Goal: Information Seeking & Learning: Compare options

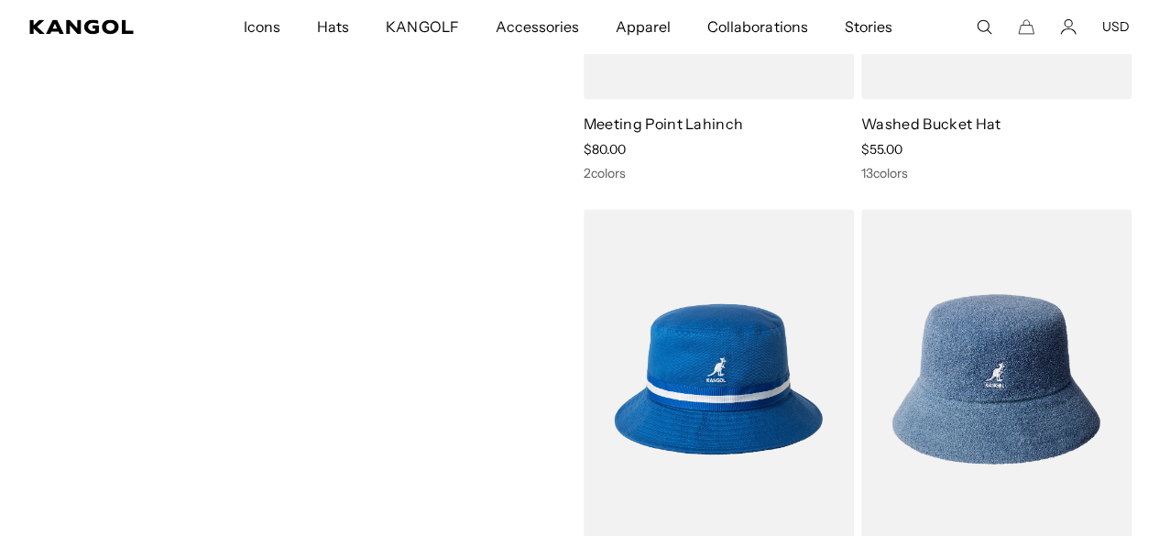
scroll to position [0, 377]
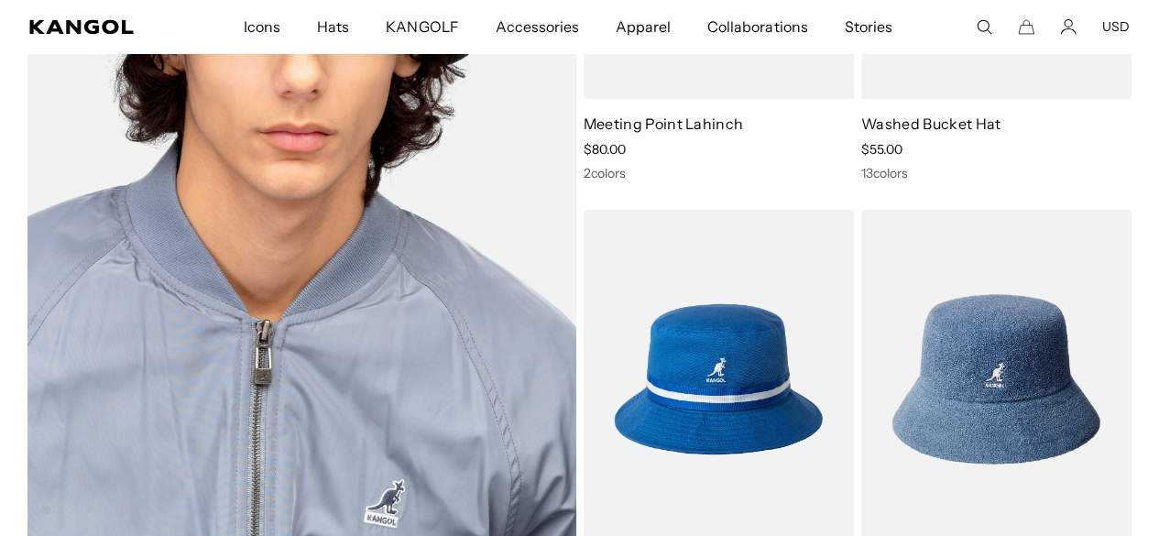
click at [366, 307] on img at bounding box center [301, 153] width 549 height 789
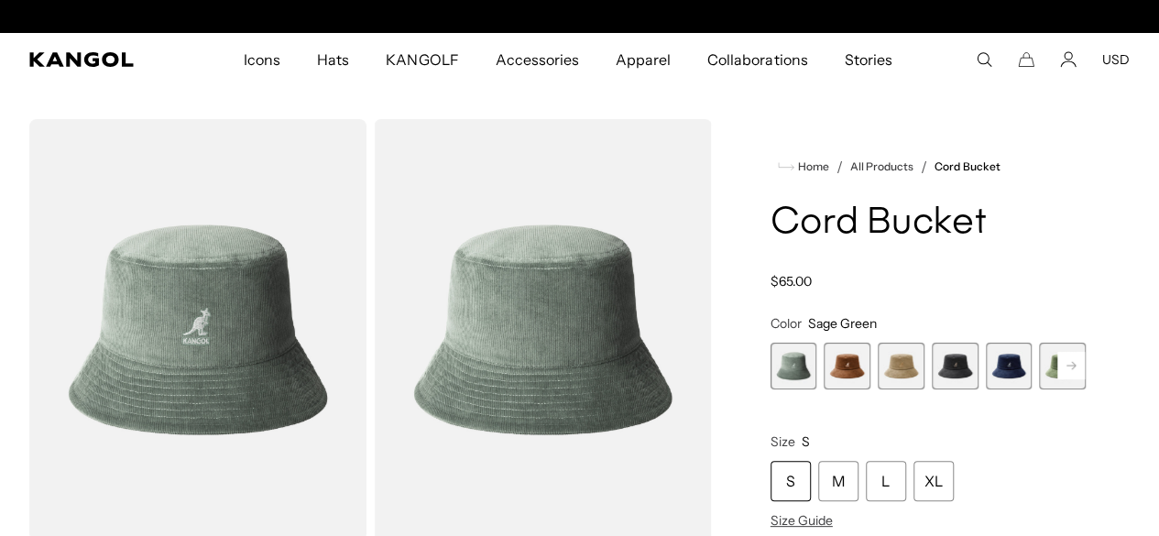
scroll to position [0, 377]
click at [870, 369] on span "2 of 9" at bounding box center [846, 366] width 47 height 47
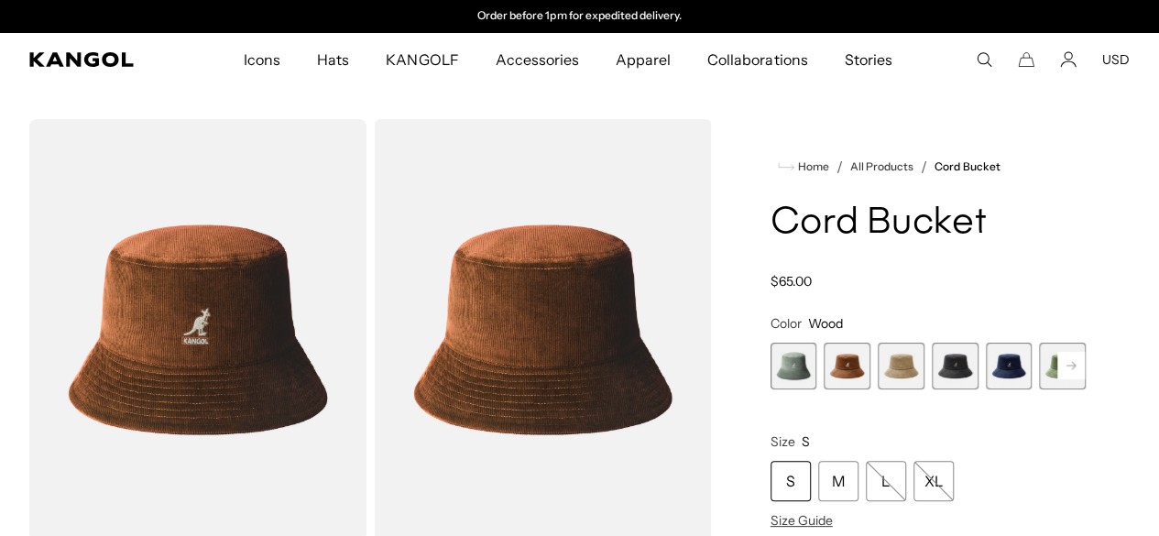
click at [900, 366] on span "3 of 9" at bounding box center [901, 366] width 47 height 47
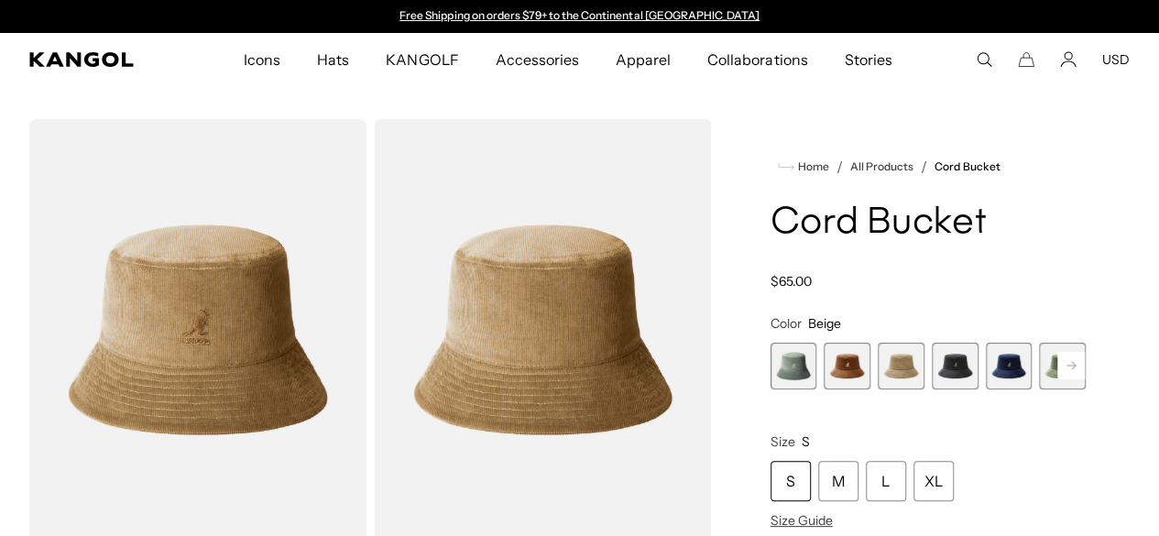
click at [943, 367] on span "4 of 9" at bounding box center [955, 366] width 47 height 47
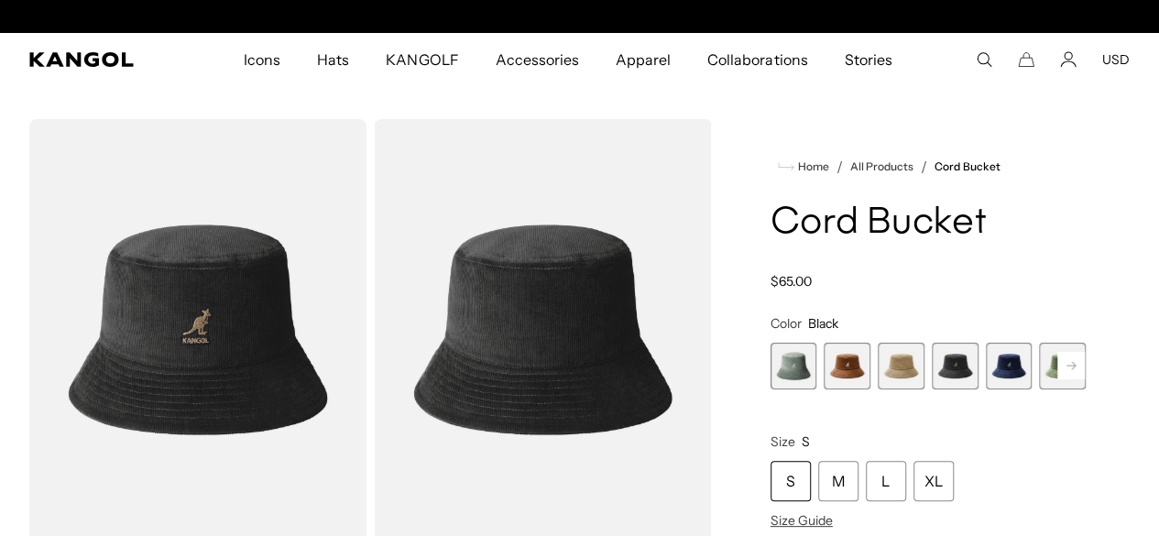
scroll to position [0, 377]
click at [986, 369] on span "5 of 9" at bounding box center [1009, 366] width 47 height 47
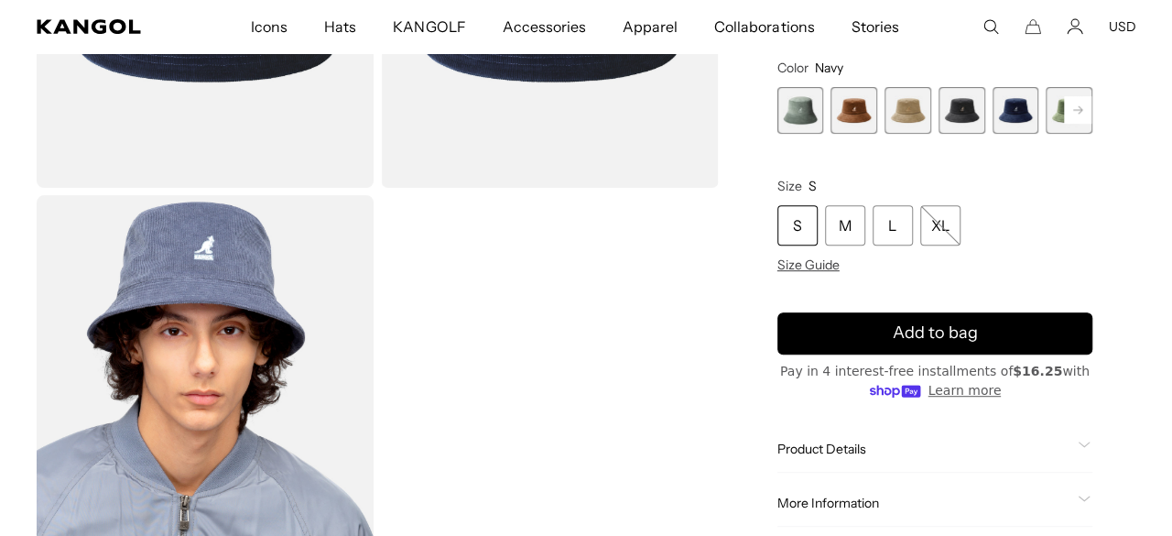
scroll to position [0, 377]
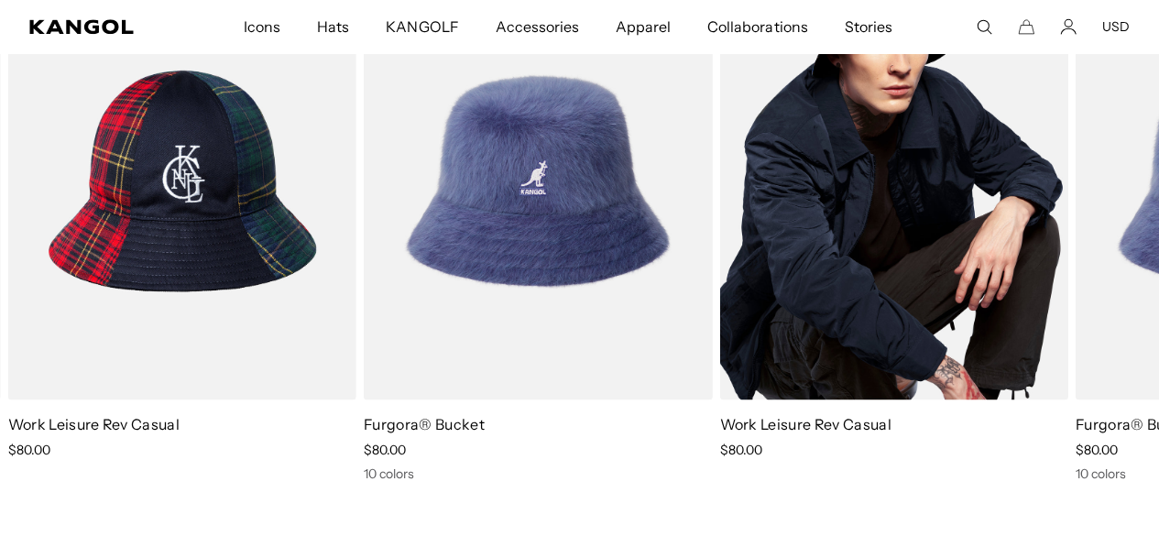
scroll to position [0, 377]
click at [766, 287] on img "1 of 2" at bounding box center [893, 180] width 348 height 437
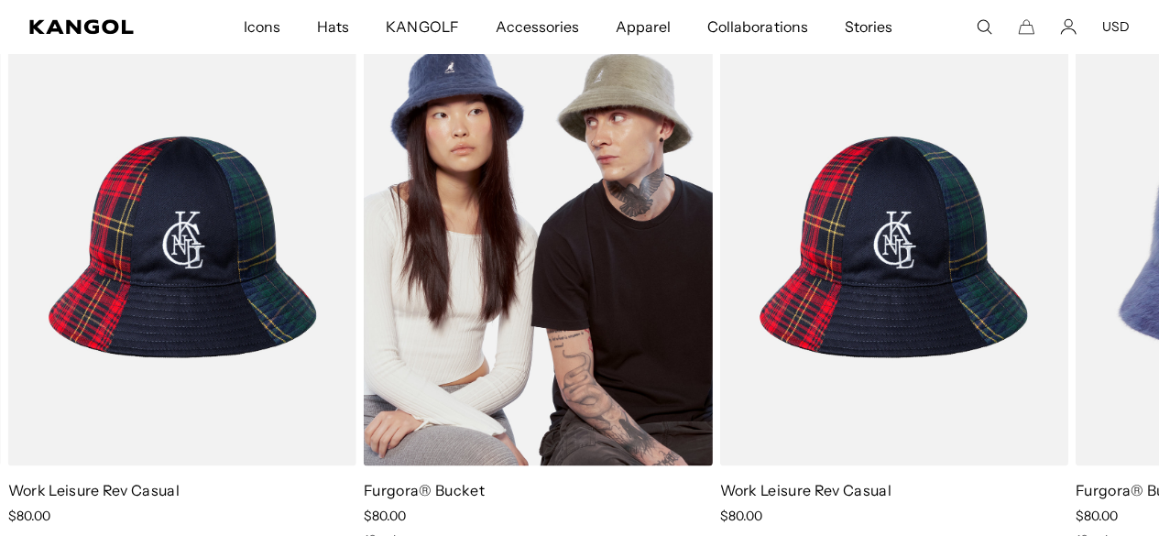
scroll to position [1247, 0]
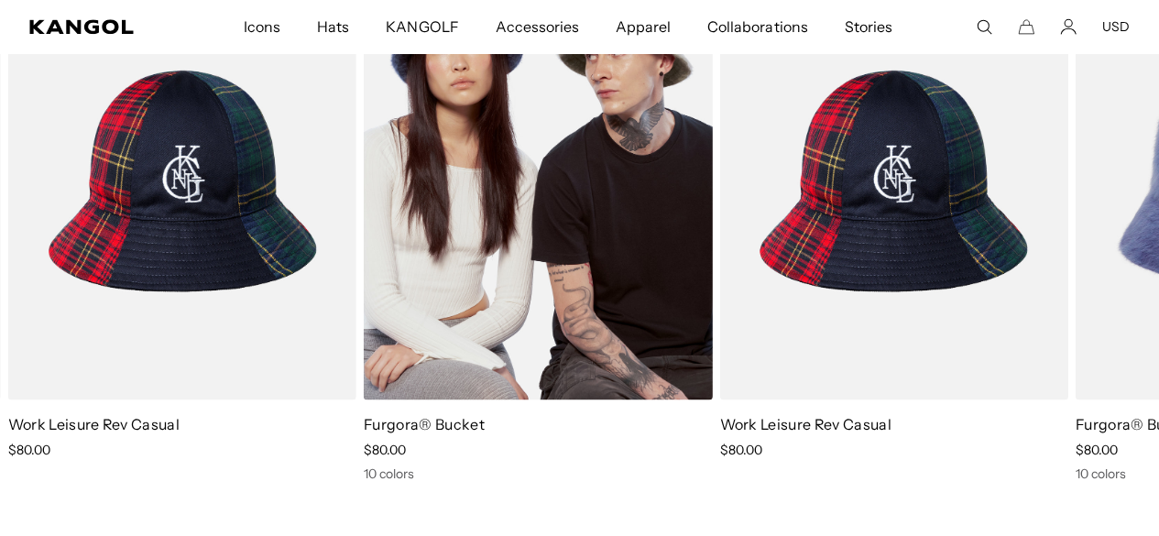
click at [496, 299] on img "2 of 2" at bounding box center [538, 180] width 348 height 437
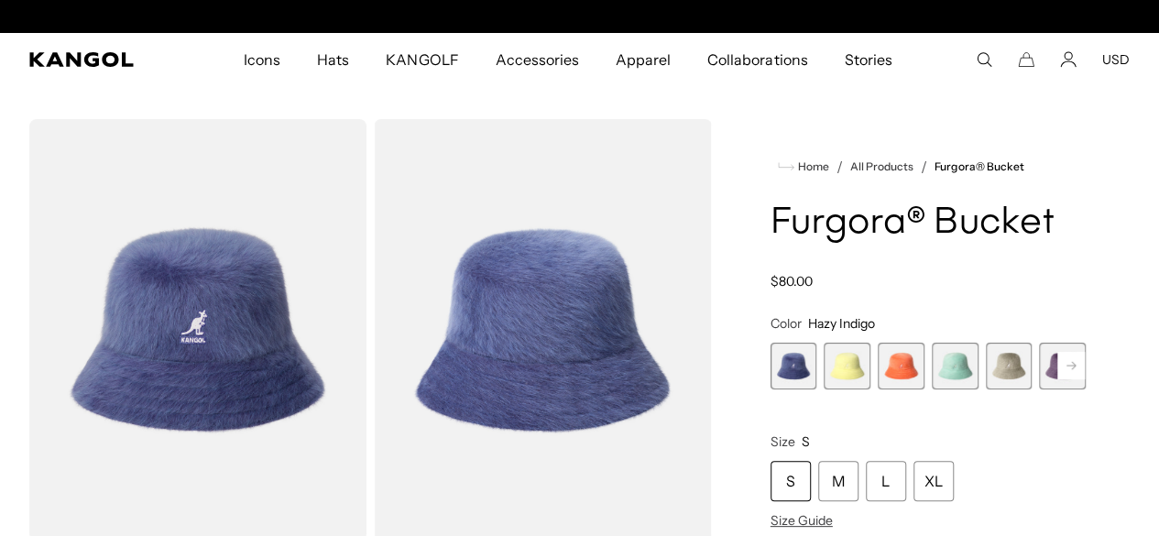
click at [867, 389] on span "2 of 10" at bounding box center [846, 366] width 47 height 47
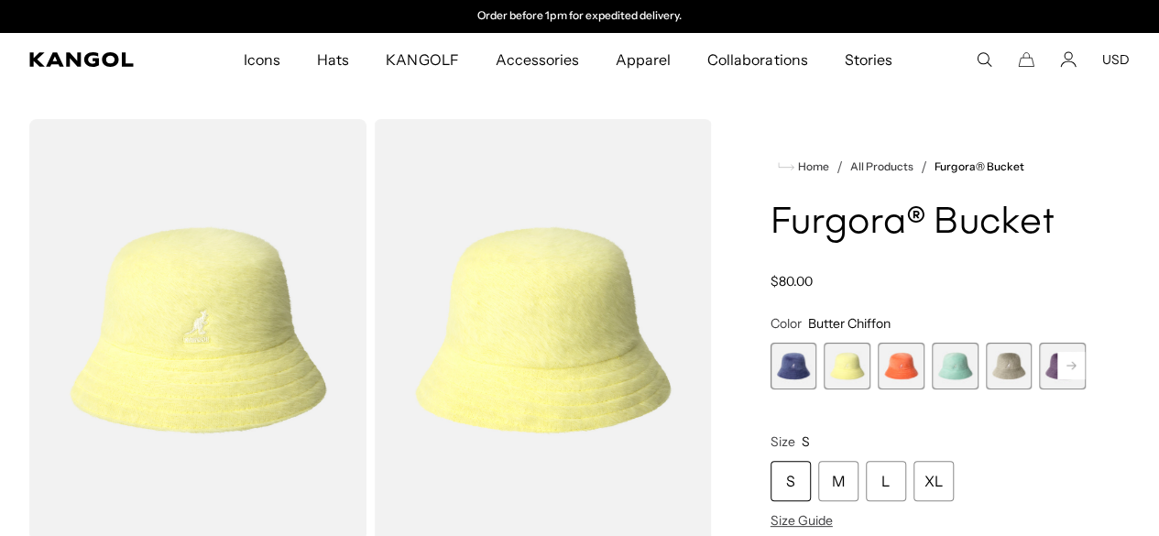
click at [903, 389] on span "3 of 10" at bounding box center [901, 366] width 47 height 47
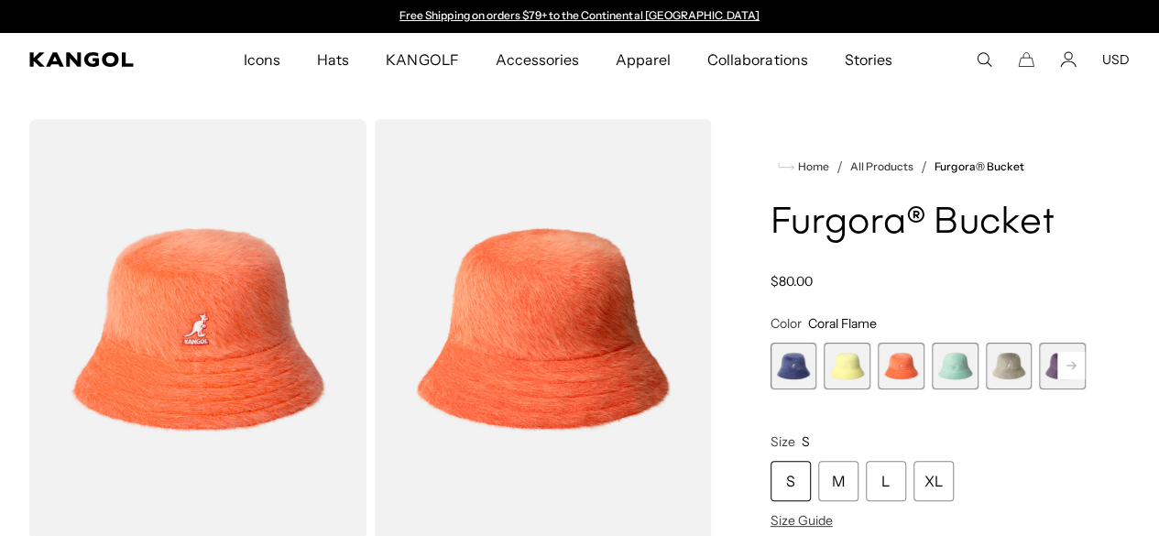
click at [940, 389] on span "4 of 10" at bounding box center [955, 366] width 47 height 47
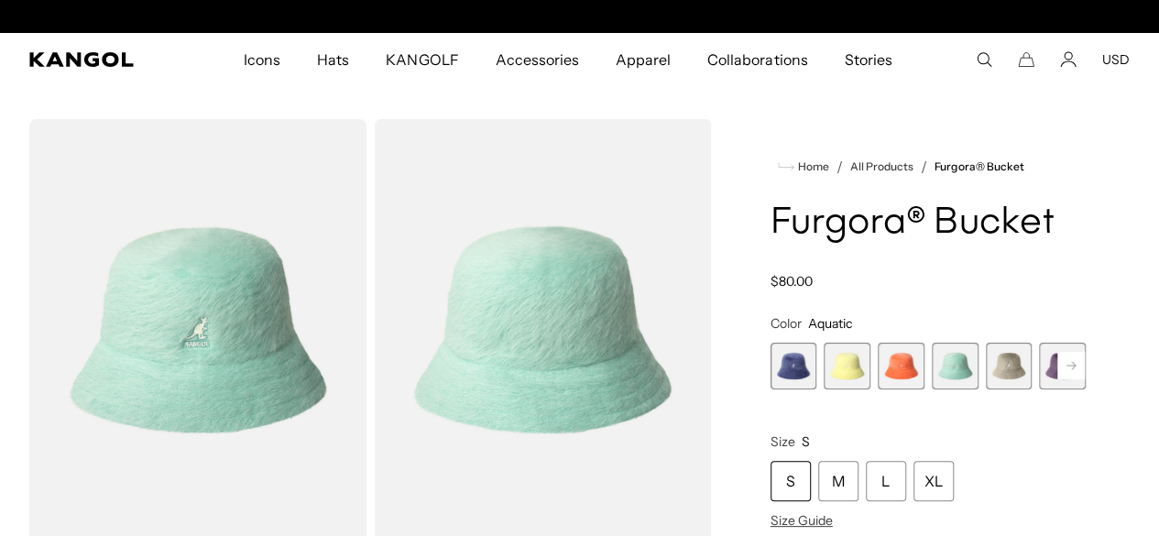
scroll to position [0, 377]
click at [986, 389] on span "5 of 10" at bounding box center [1009, 366] width 47 height 47
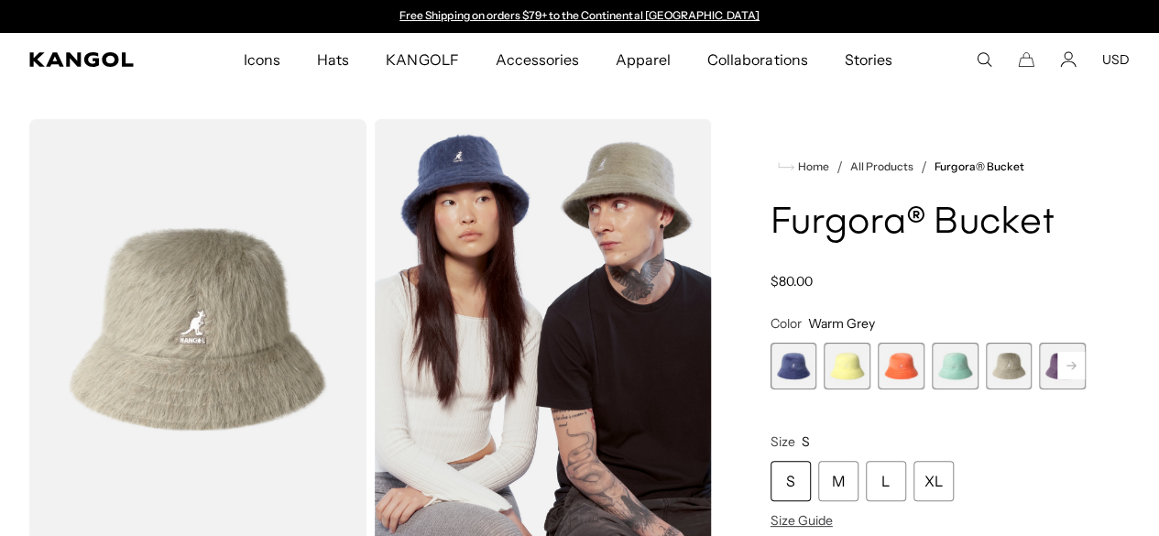
click at [817, 389] on span "1 of 10" at bounding box center [793, 366] width 47 height 47
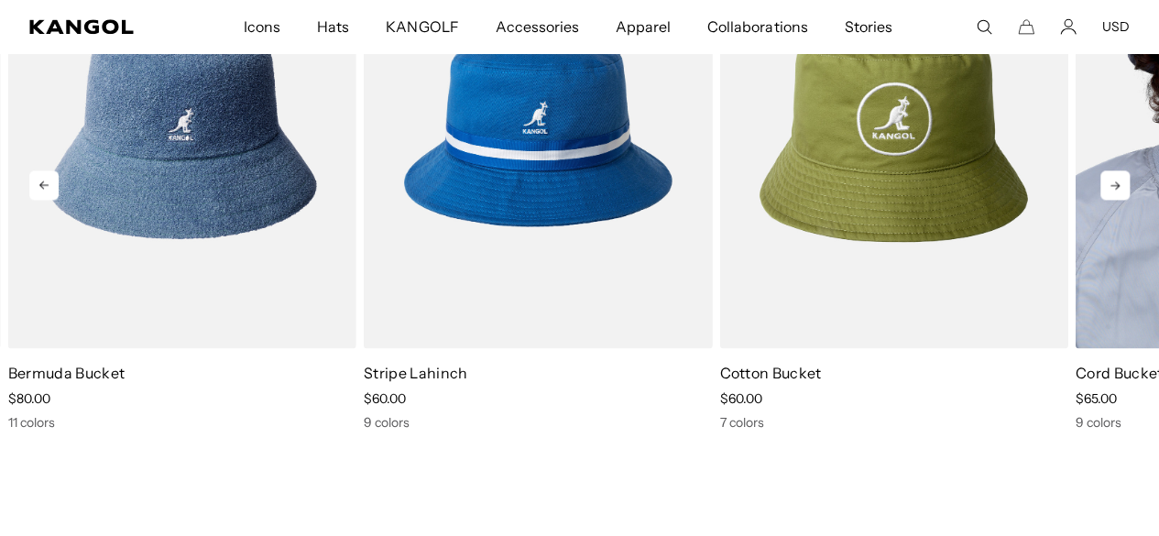
scroll to position [0, 377]
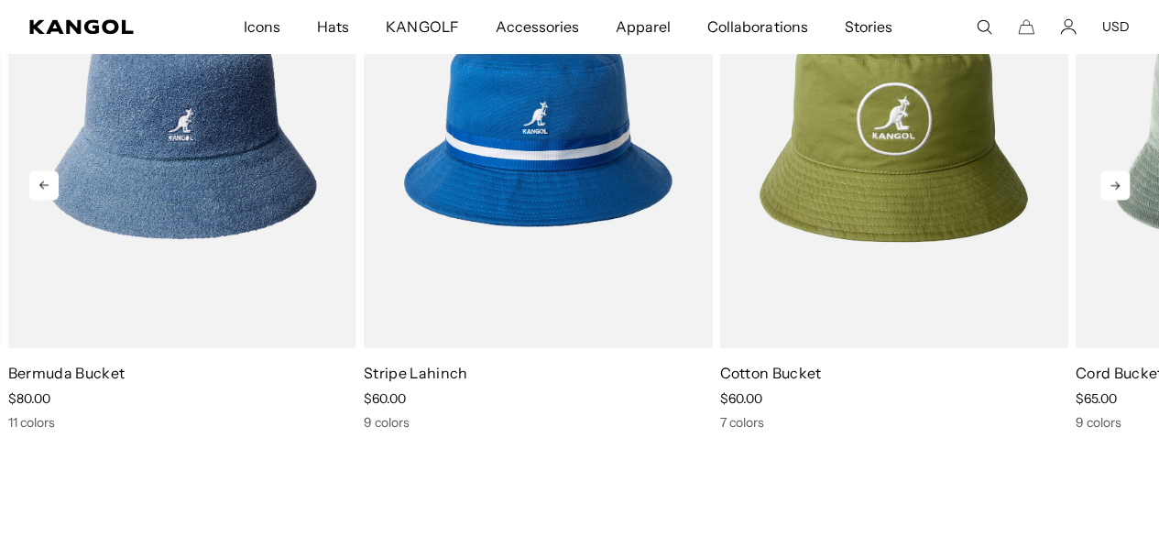
click at [1126, 200] on icon at bounding box center [1114, 184] width 29 height 29
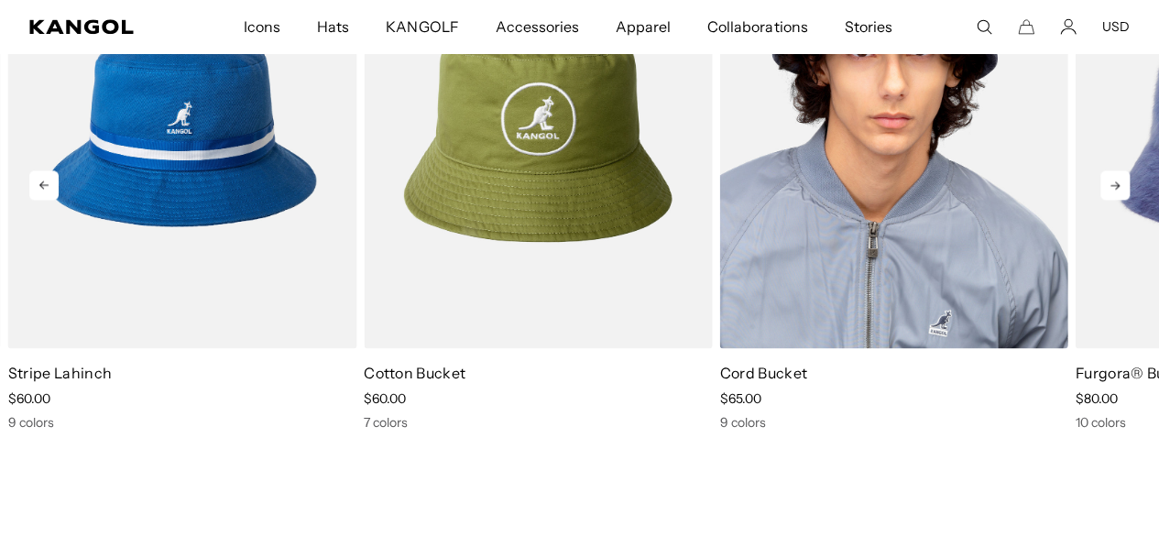
click at [985, 254] on img "4 of 5" at bounding box center [893, 129] width 348 height 437
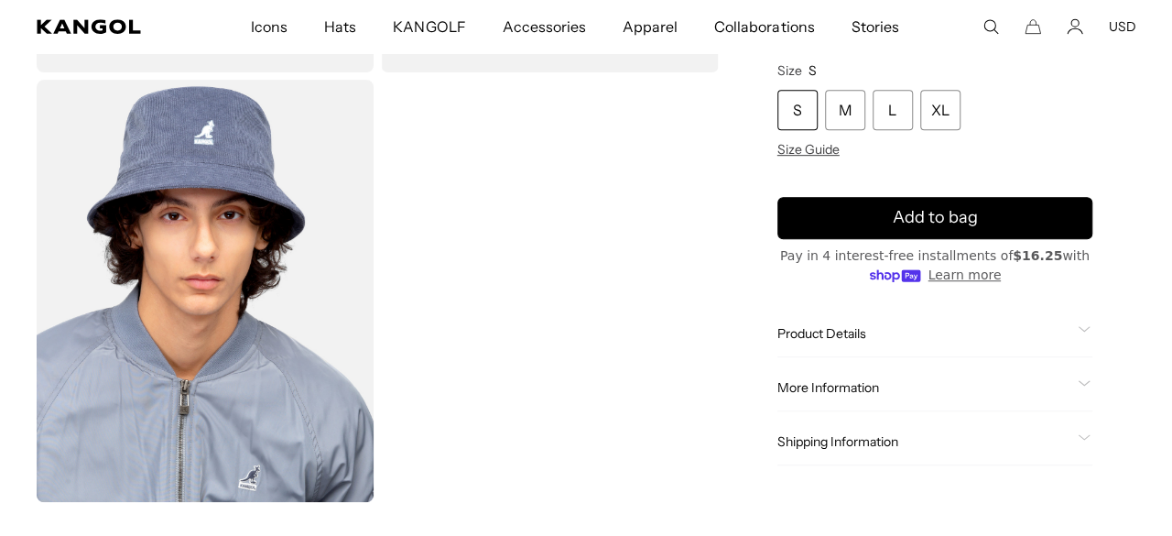
scroll to position [0, 377]
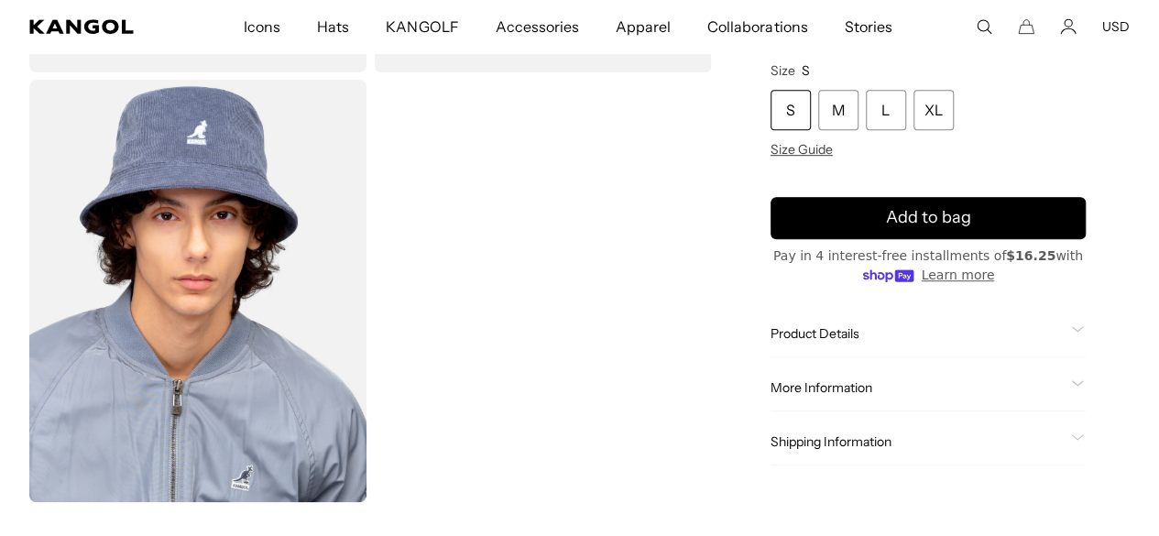
click at [234, 365] on img "Gallery Viewer" at bounding box center [197, 290] width 337 height 421
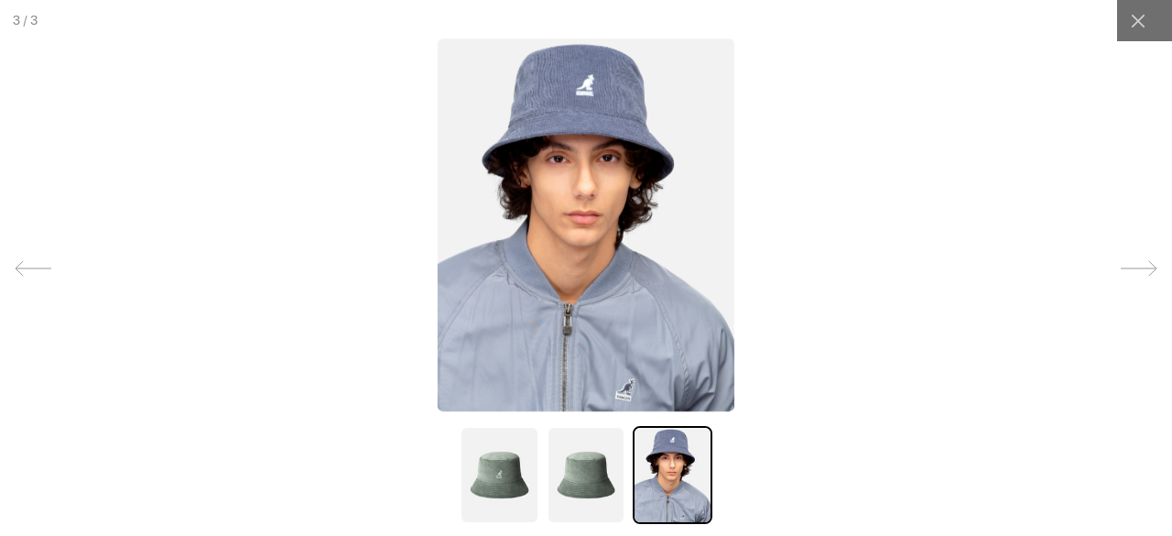
click at [1053, 35] on div at bounding box center [586, 268] width 1172 height 536
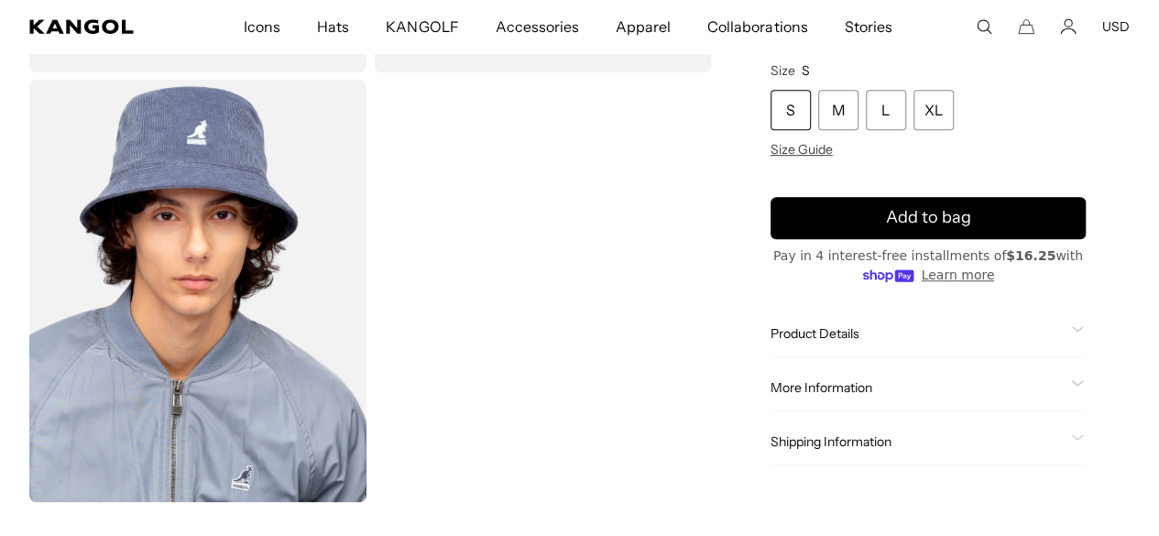
scroll to position [0, 0]
click at [631, 264] on div "Gallery Viewer" at bounding box center [370, 76] width 682 height 851
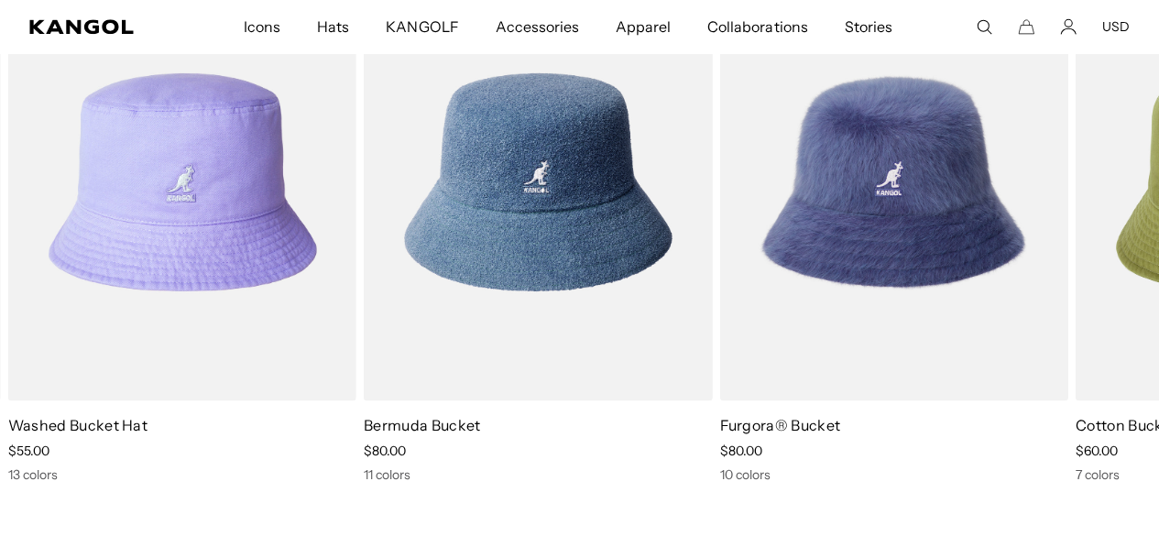
scroll to position [0, 377]
